Goal: Communication & Community: Ask a question

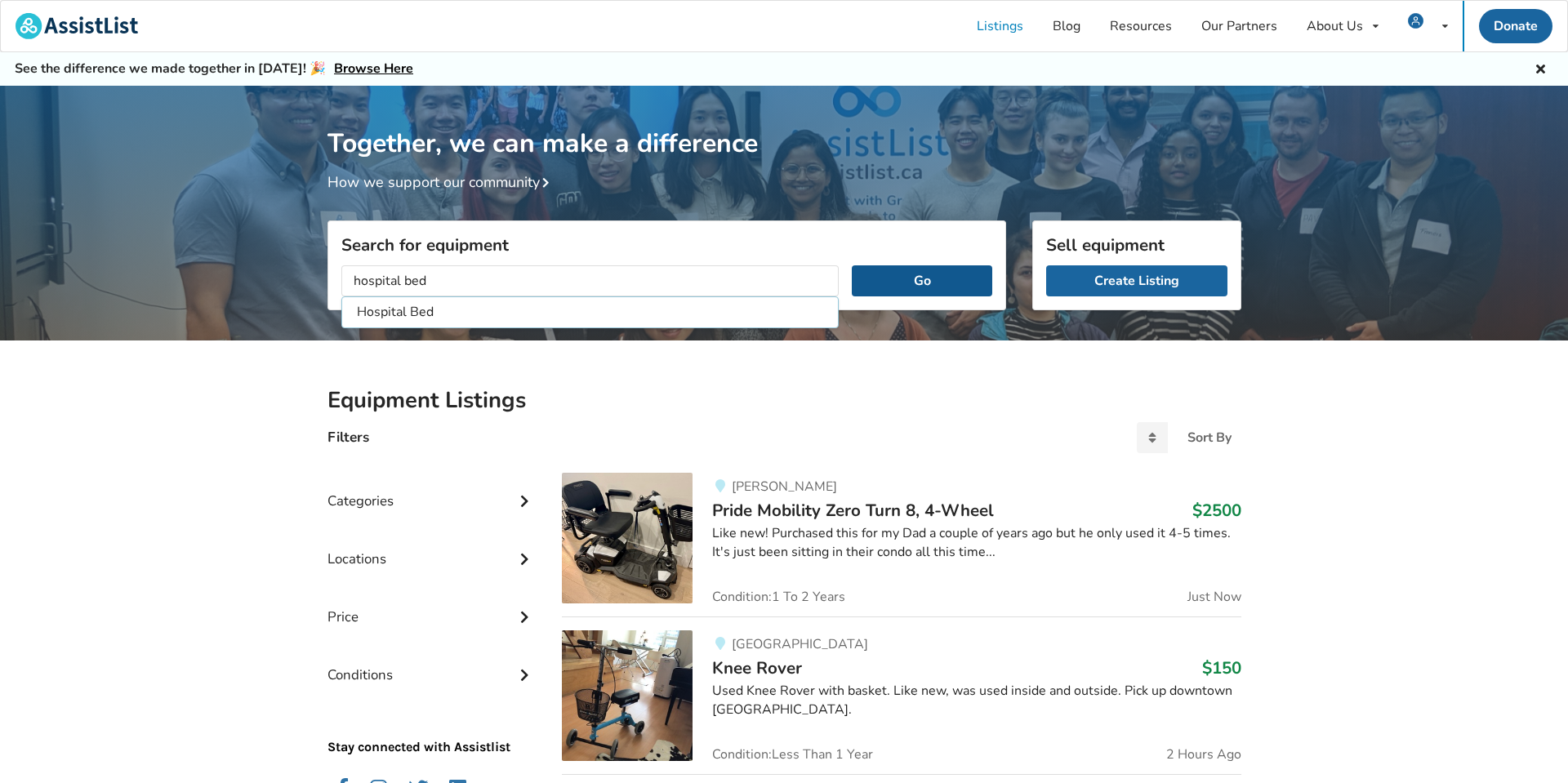
type input "hospital bed"
click at [892, 278] on button "Go" at bounding box center [922, 281] width 140 height 31
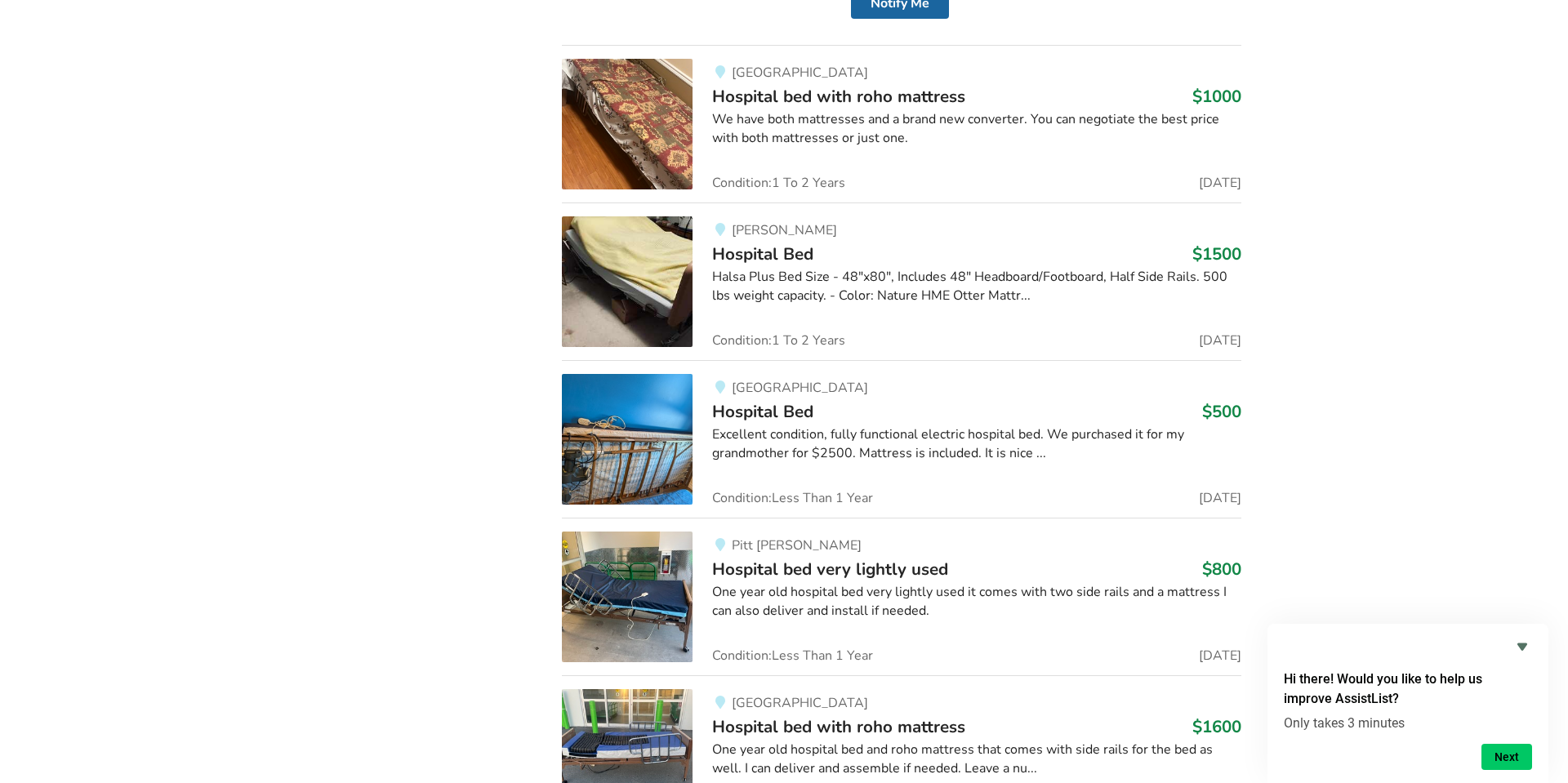
scroll to position [1045, 0]
click at [641, 456] on img at bounding box center [627, 438] width 131 height 130
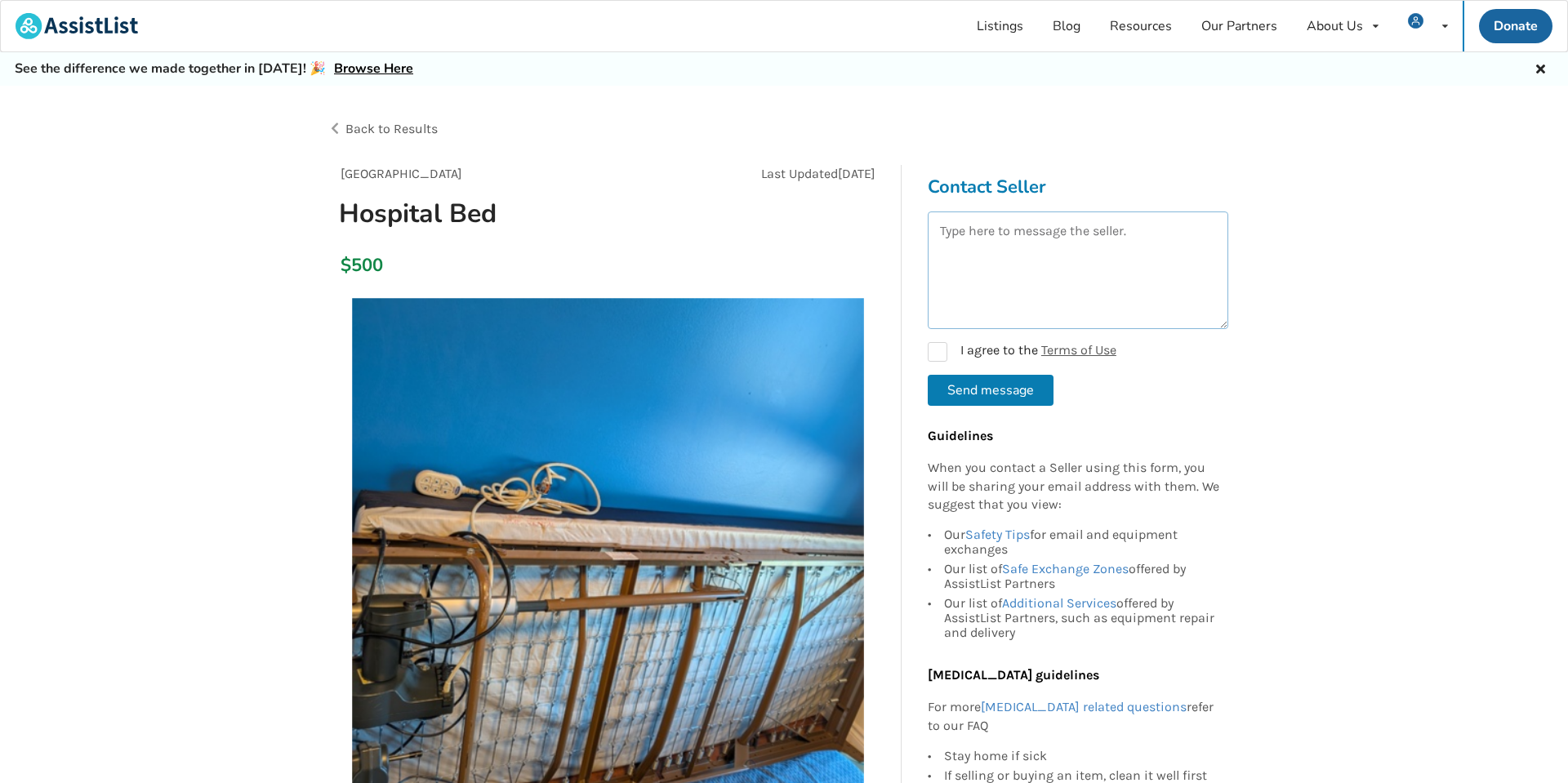
click at [970, 260] on textarea at bounding box center [1077, 270] width 301 height 118
type textarea "Is this bed still available?"
click at [941, 357] on label "I agree to the Terms of Use" at bounding box center [1021, 351] width 188 height 19
checkbox input "true"
click at [977, 392] on button "Send message" at bounding box center [990, 391] width 126 height 31
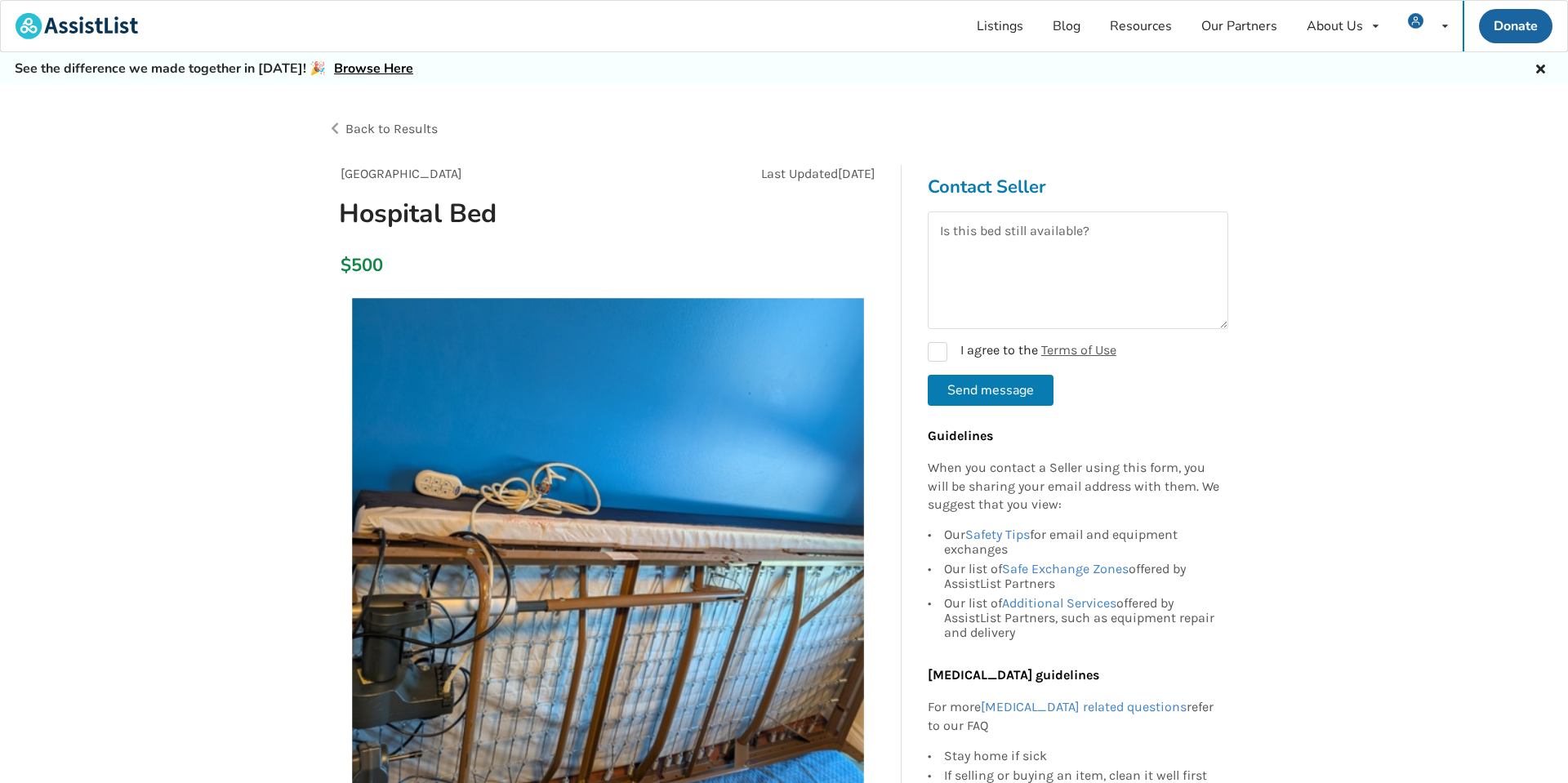
checkbox input "false"
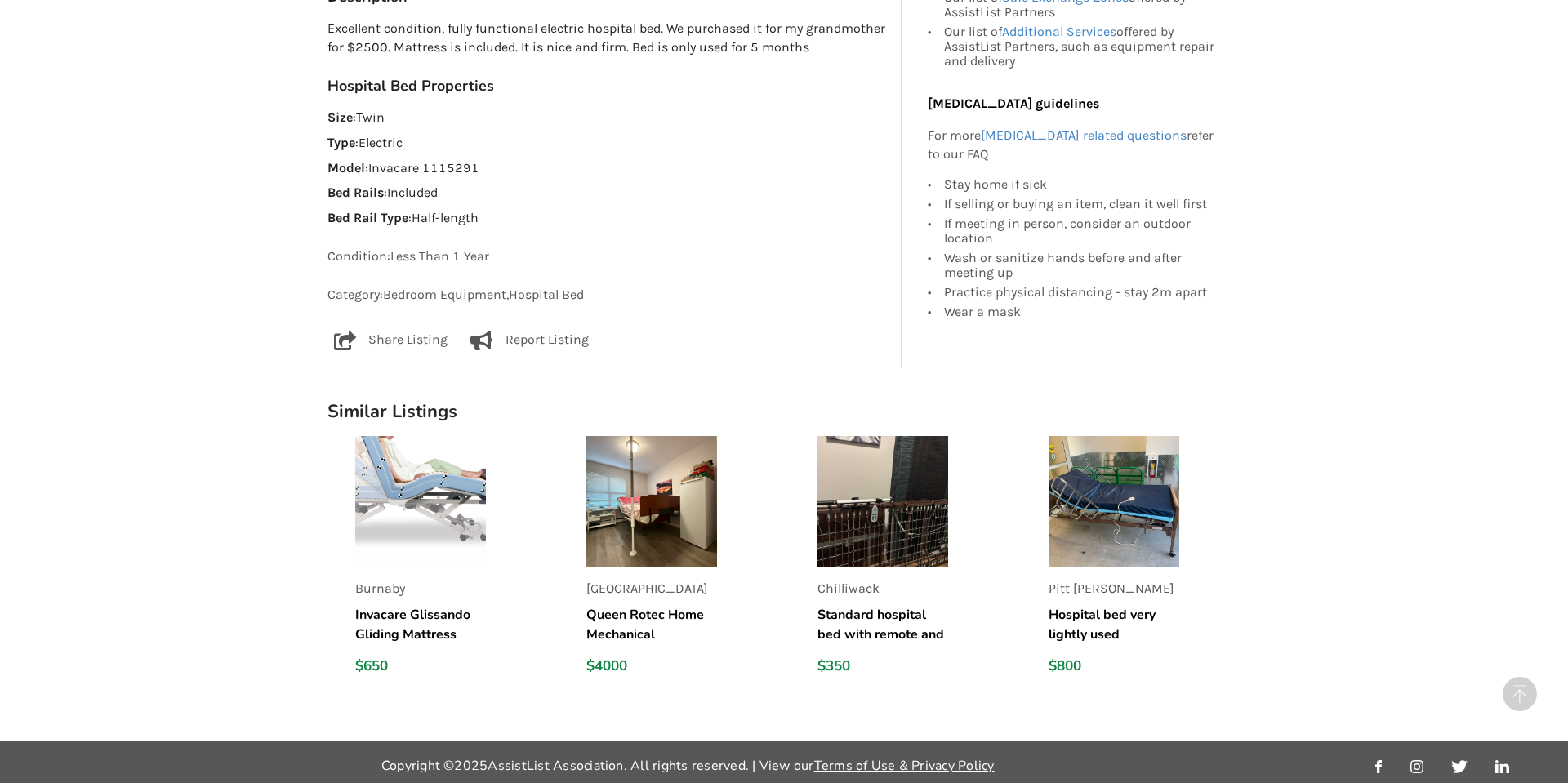
scroll to position [954, 0]
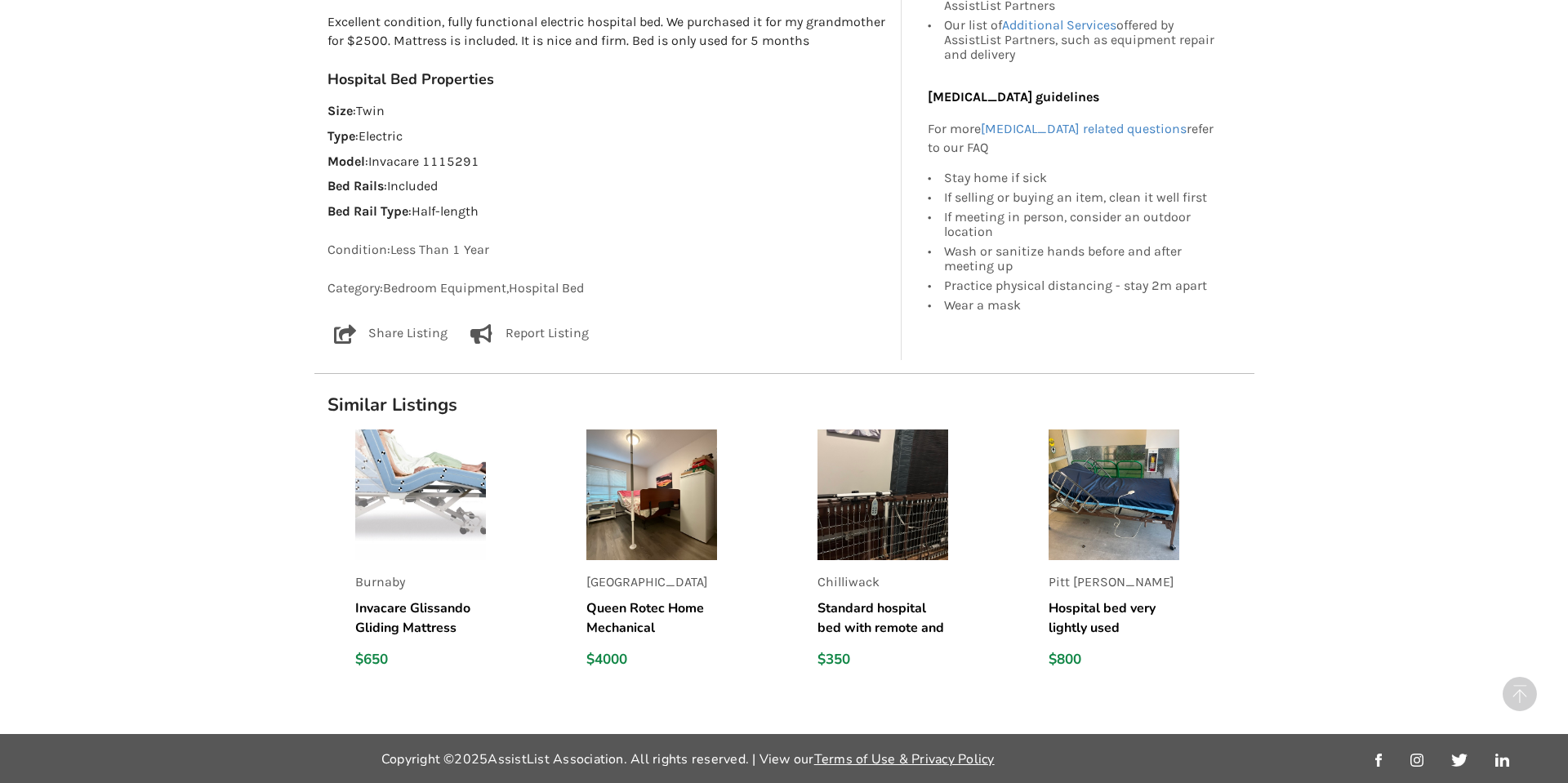
click at [1129, 487] on img at bounding box center [1114, 494] width 131 height 130
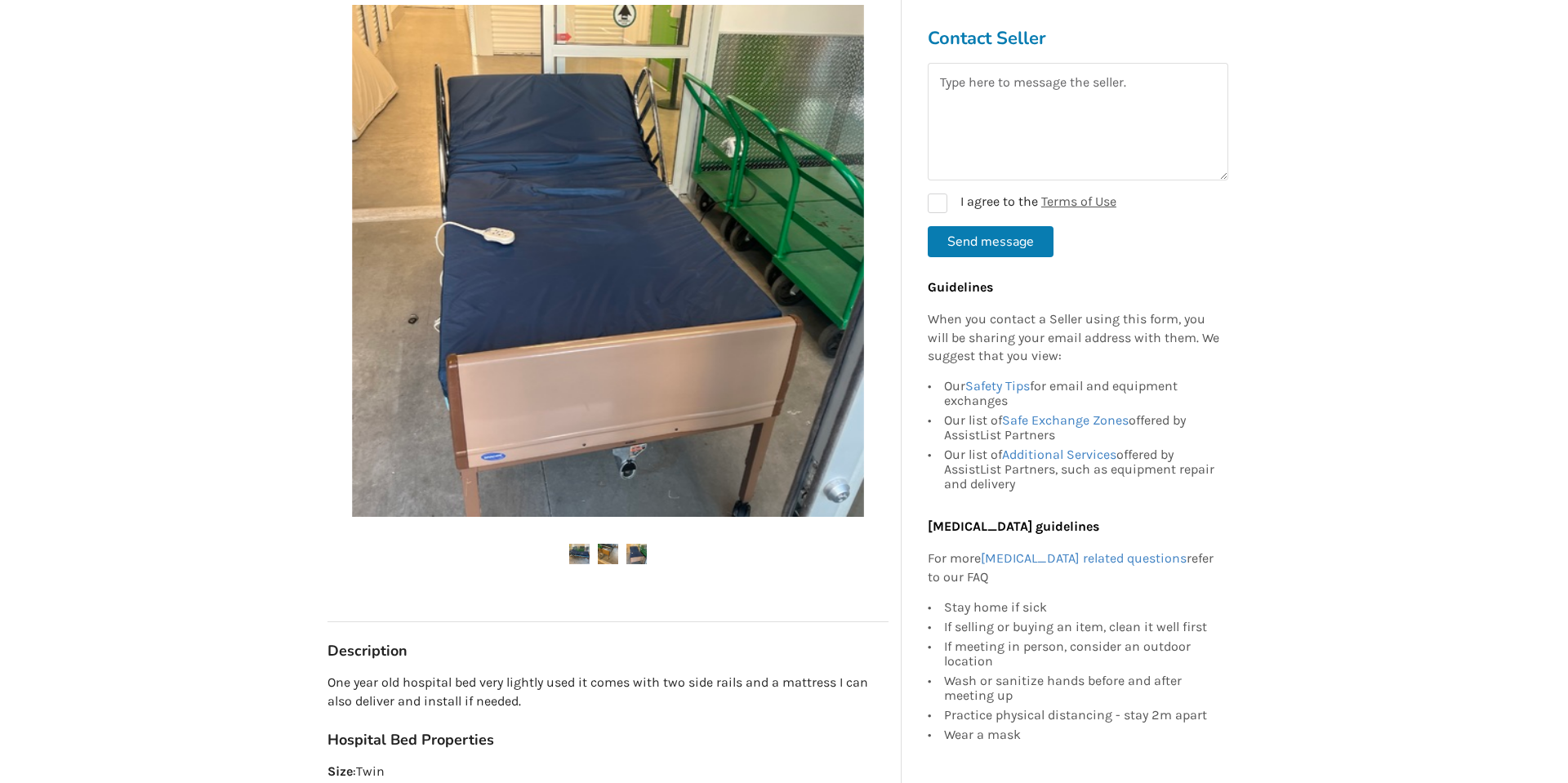
scroll to position [294, 0]
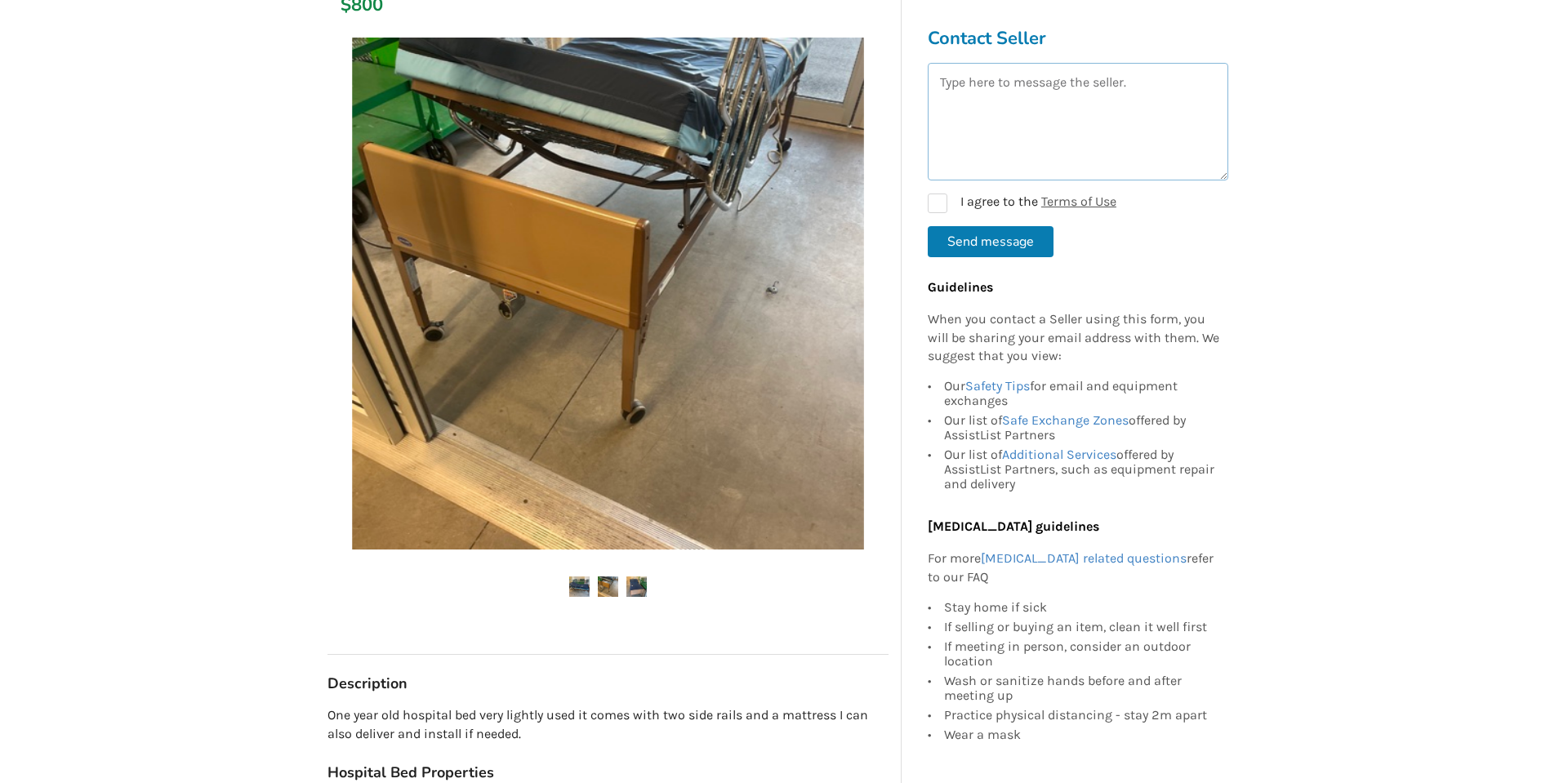
click at [967, 108] on textarea at bounding box center [1077, 121] width 301 height 118
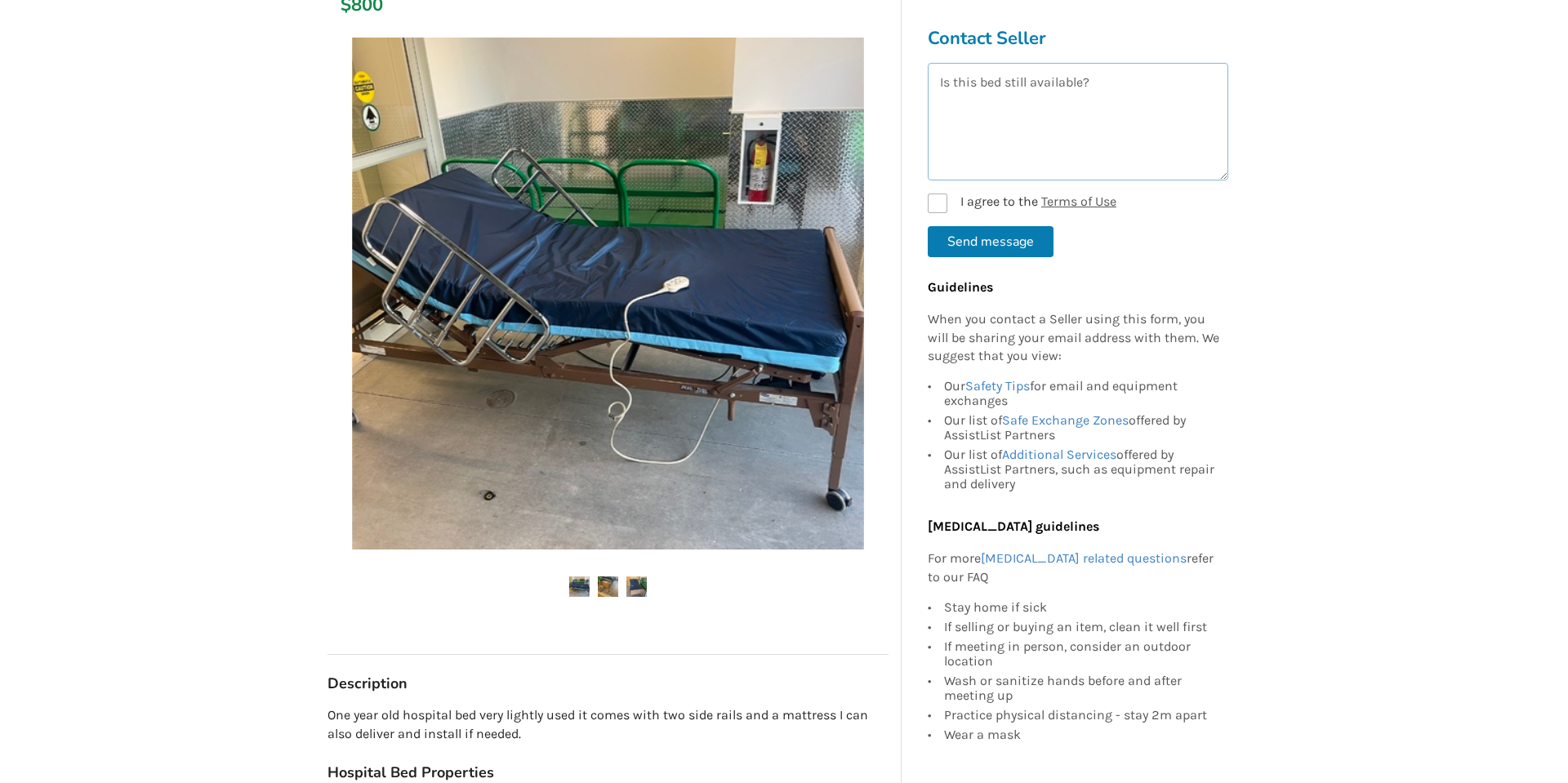
type textarea "Is this bed still available?"
click at [938, 201] on label "I agree to the Terms of Use" at bounding box center [1021, 203] width 188 height 19
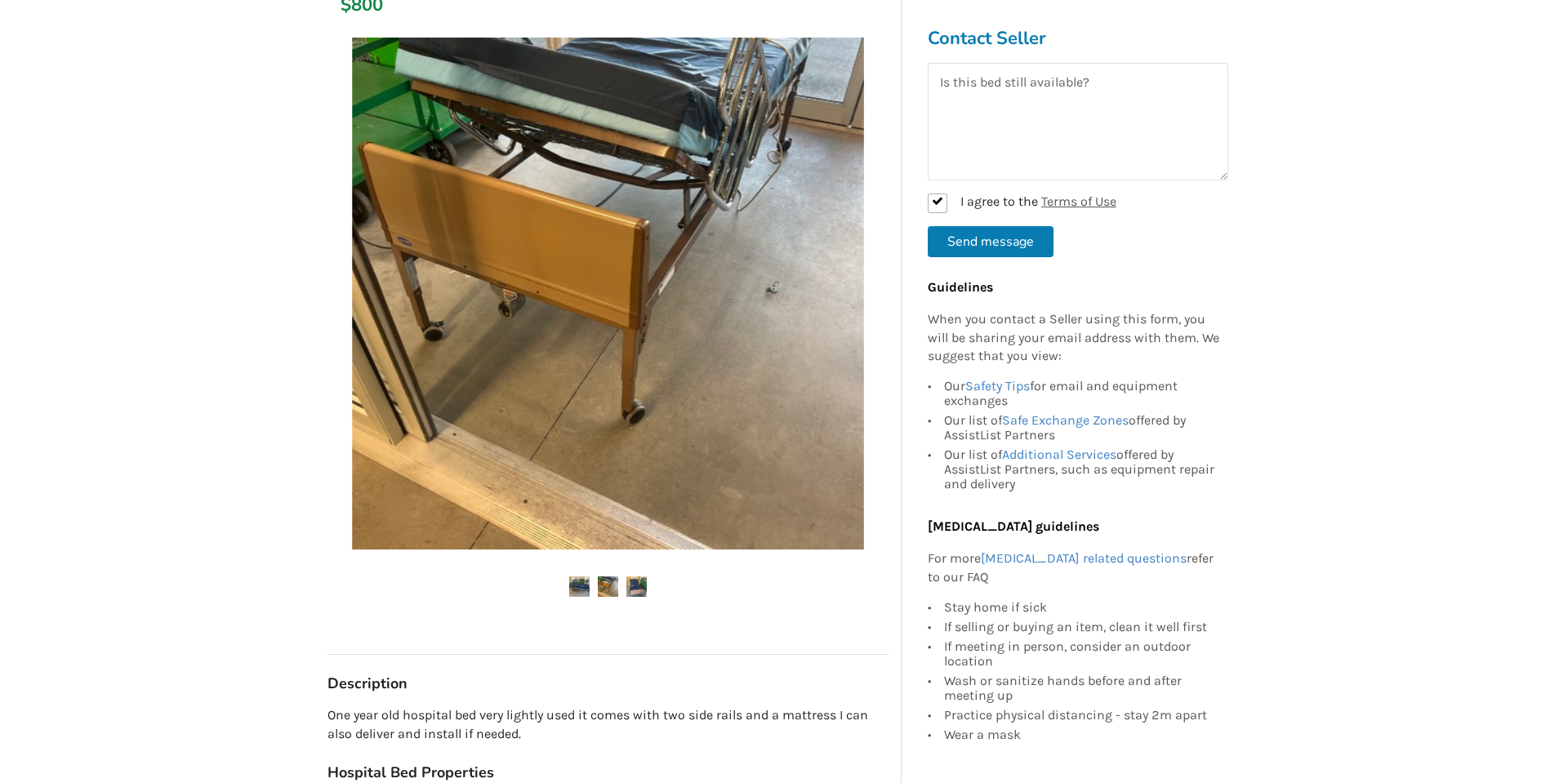
click at [983, 238] on button "Send message" at bounding box center [990, 242] width 126 height 31
checkbox input "false"
